Goal: Register for event/course

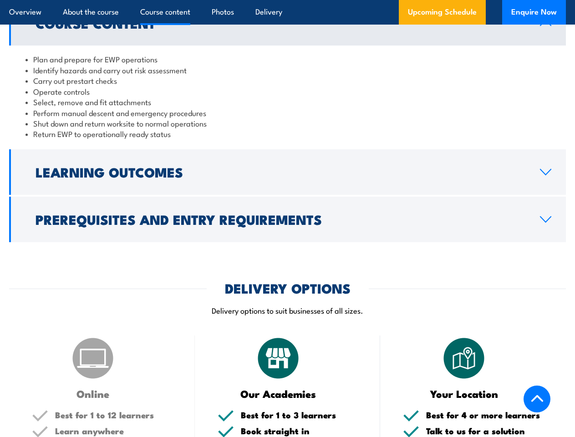
scroll to position [814, 0]
click at [287, 0] on article "Overview About the course Course content Photos Delivery Upcoming Schedule Enqu…" at bounding box center [287, 12] width 557 height 25
click at [287, 172] on h2 "Learning Outcomes" at bounding box center [280, 172] width 490 height 12
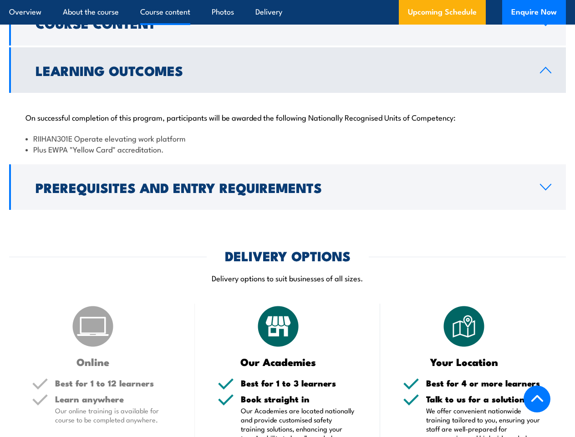
click at [287, 219] on div "COURSES > Forklift Training & EWP Courses Operate Elevating Work Platform (unde…" at bounding box center [287, 359] width 575 height 2305
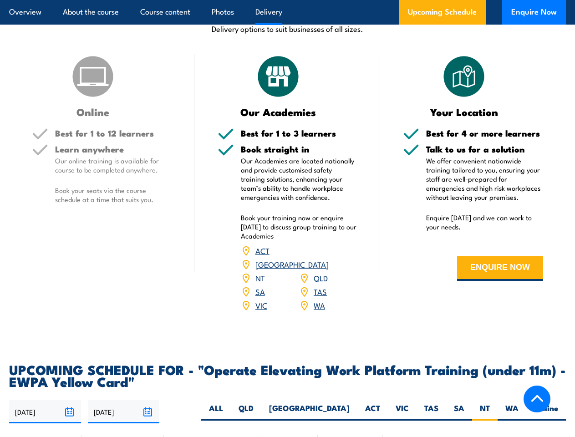
click at [287, 0] on article "Overview About the course Course content Photos Delivery Upcoming Schedule Enqu…" at bounding box center [287, 12] width 557 height 25
click at [45, 400] on input "[DATE]" at bounding box center [45, 411] width 72 height 23
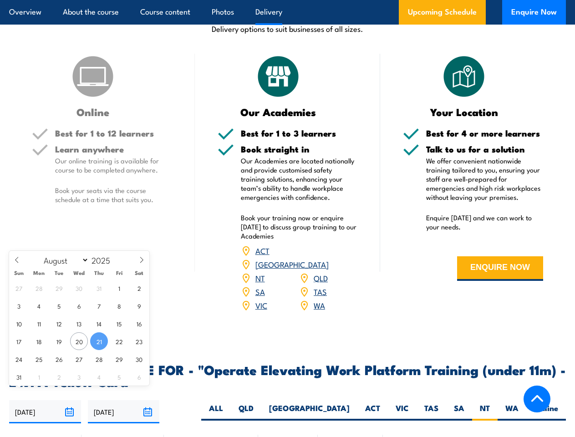
click at [124, 400] on input "[DATE]" at bounding box center [124, 411] width 72 height 23
